Goal: Task Accomplishment & Management: Manage account settings

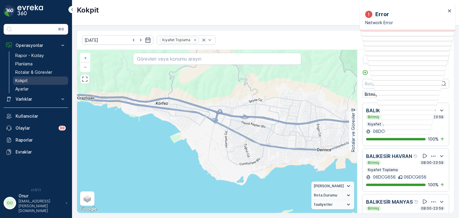
scroll to position [73, 0]
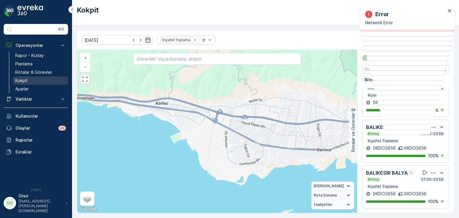
click at [20, 82] on p "Kokpit" at bounding box center [21, 81] width 13 height 6
click at [37, 62] on link "Planlama" at bounding box center [40, 64] width 55 height 8
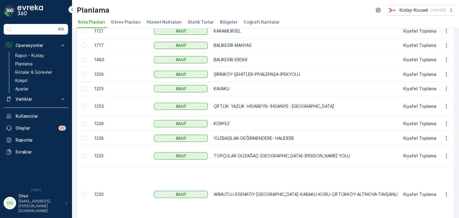
scroll to position [179, 0]
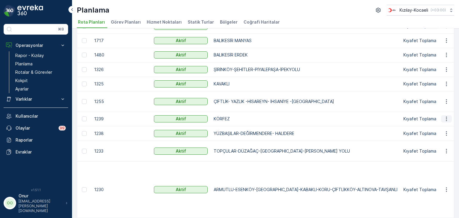
click at [447, 116] on icon "button" at bounding box center [446, 119] width 6 height 6
click at [439, 122] on ul "Rota Planını Düzenle Sil" at bounding box center [435, 133] width 48 height 22
click at [437, 126] on span "Rota Planını Düzenle" at bounding box center [435, 128] width 41 height 6
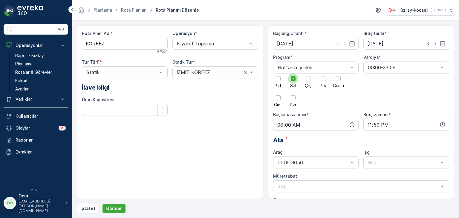
click at [294, 82] on div at bounding box center [293, 78] width 10 height 10
click at [293, 73] on input "Sal" at bounding box center [293, 73] width 0 height 0
click at [308, 82] on div at bounding box center [308, 78] width 10 height 10
click at [308, 73] on input "Çrş" at bounding box center [308, 73] width 0 height 0
click at [118, 209] on p "Gönder" at bounding box center [114, 209] width 16 height 6
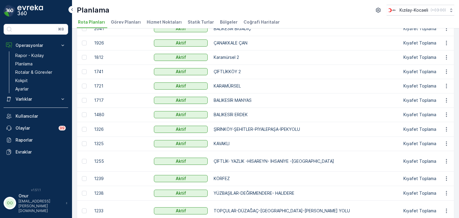
scroll to position [149, 0]
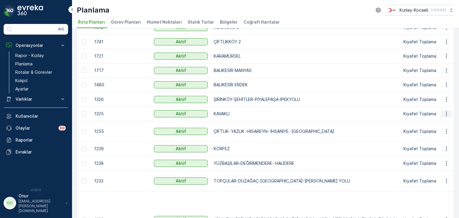
click at [446, 114] on icon "button" at bounding box center [446, 114] width 6 height 6
click at [435, 123] on span "Rota Planını Düzenle" at bounding box center [435, 122] width 41 height 6
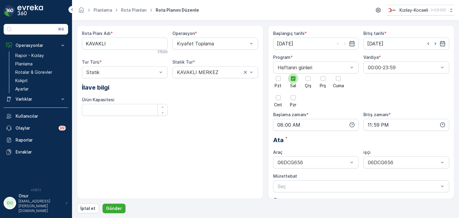
click at [295, 82] on div at bounding box center [293, 78] width 10 height 10
click at [293, 73] on input "Sal" at bounding box center [293, 73] width 0 height 0
click at [309, 82] on div at bounding box center [308, 78] width 10 height 10
click at [308, 73] on input "Çrş" at bounding box center [308, 73] width 0 height 0
click at [108, 210] on p "Gönder" at bounding box center [114, 209] width 16 height 6
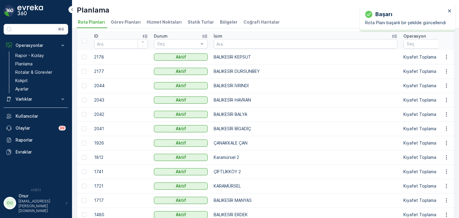
scroll to position [30, 0]
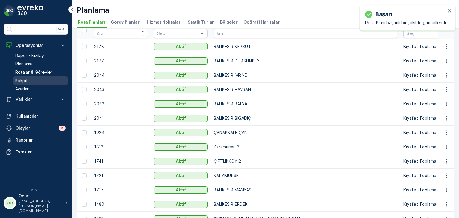
click at [24, 78] on p "Kokpit" at bounding box center [21, 81] width 13 height 6
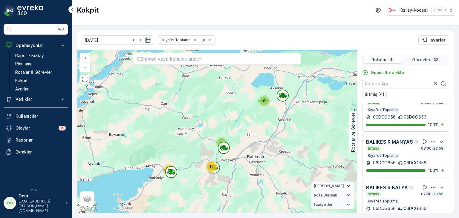
scroll to position [15, 0]
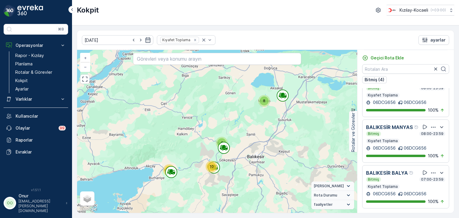
click at [78, 5] on p "Kokpit" at bounding box center [88, 10] width 22 height 10
